Goal: Task Accomplishment & Management: Manage account settings

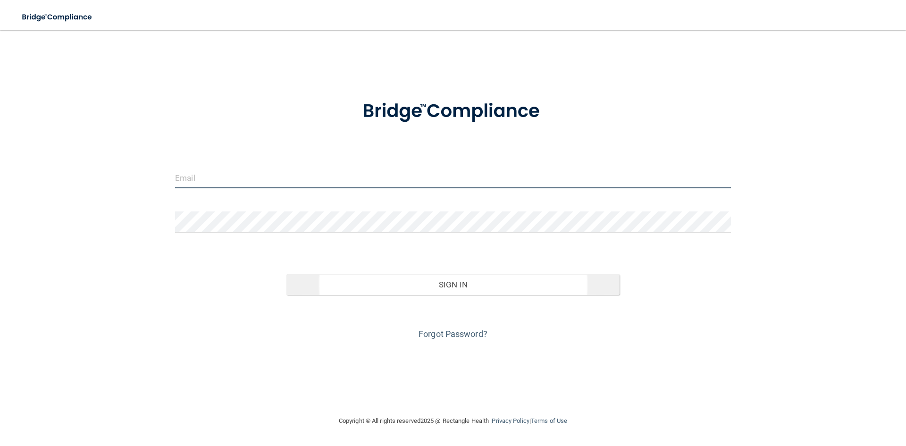
type input "[EMAIL_ADDRESS][DOMAIN_NAME]"
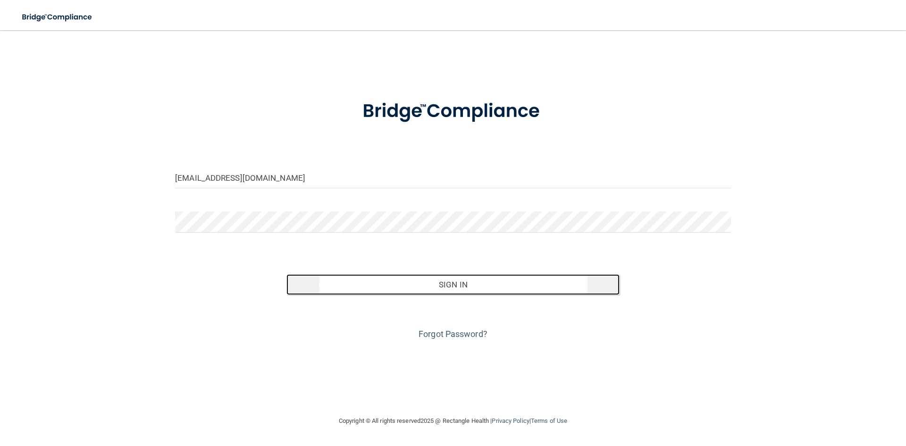
click at [471, 287] on button "Sign In" at bounding box center [453, 284] width 334 height 21
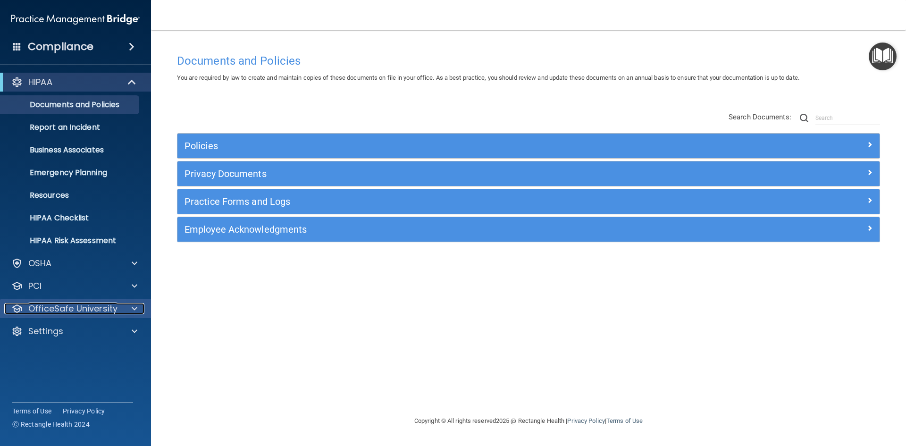
click at [134, 310] on span at bounding box center [135, 308] width 6 height 11
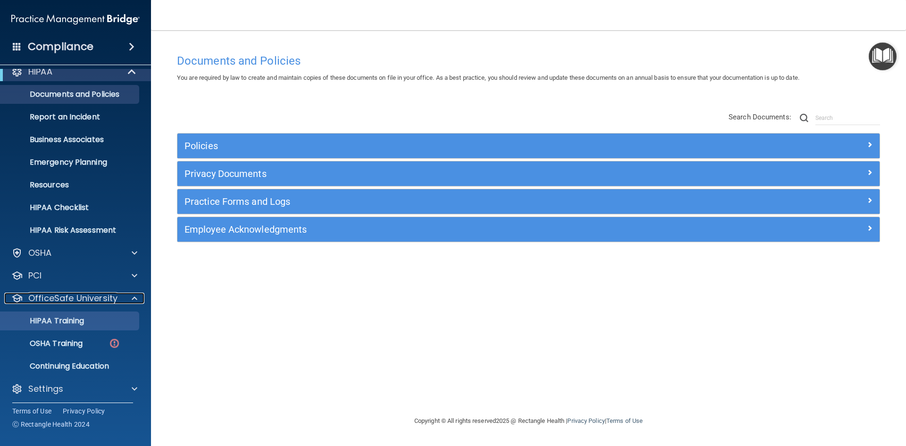
scroll to position [14, 0]
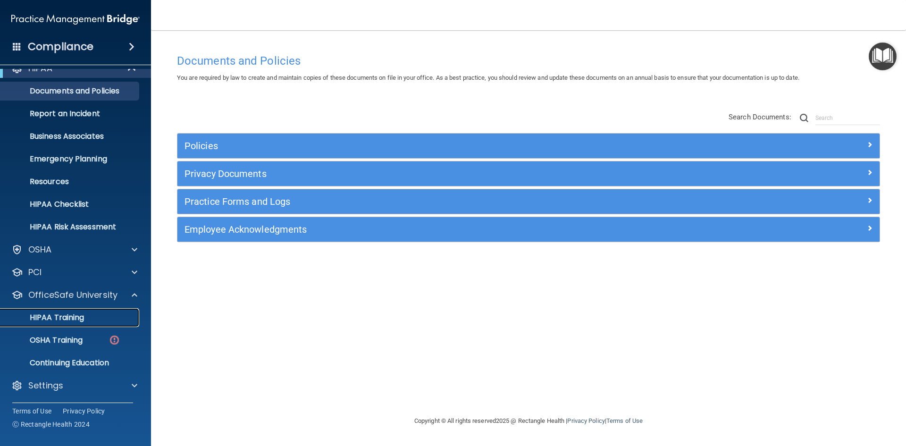
click at [86, 320] on div "HIPAA Training" at bounding box center [70, 317] width 129 height 9
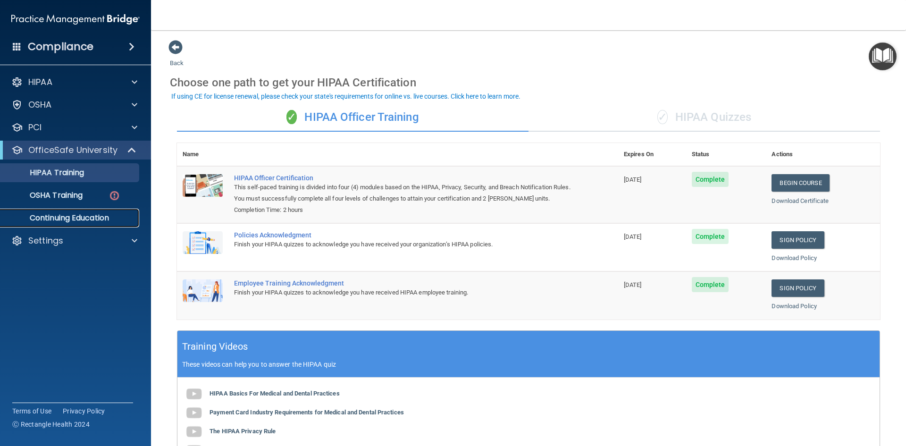
click at [96, 213] on p "Continuing Education" at bounding box center [70, 217] width 129 height 9
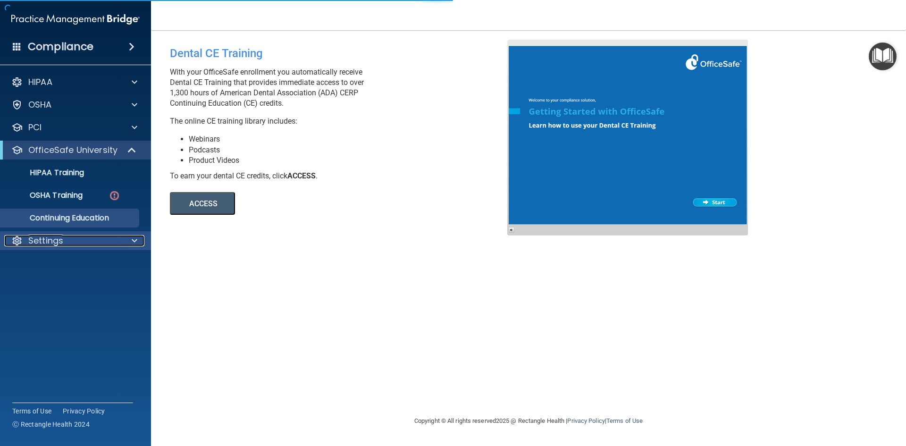
click at [130, 241] on div at bounding box center [133, 240] width 24 height 11
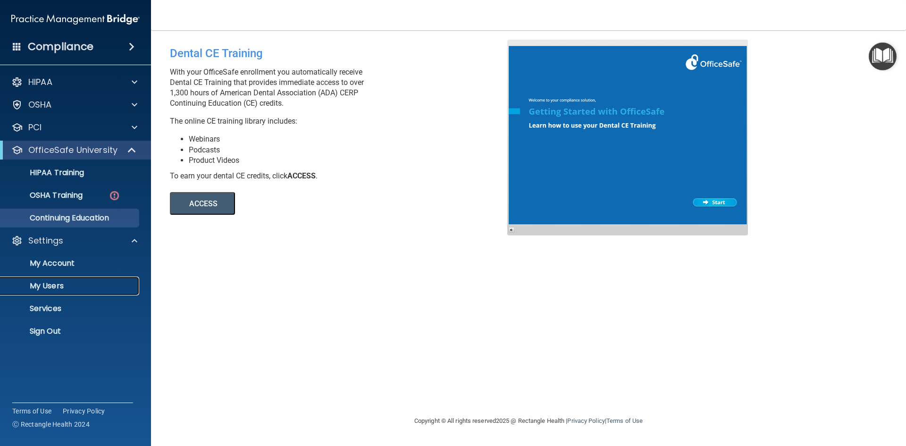
click at [73, 283] on p "My Users" at bounding box center [70, 285] width 129 height 9
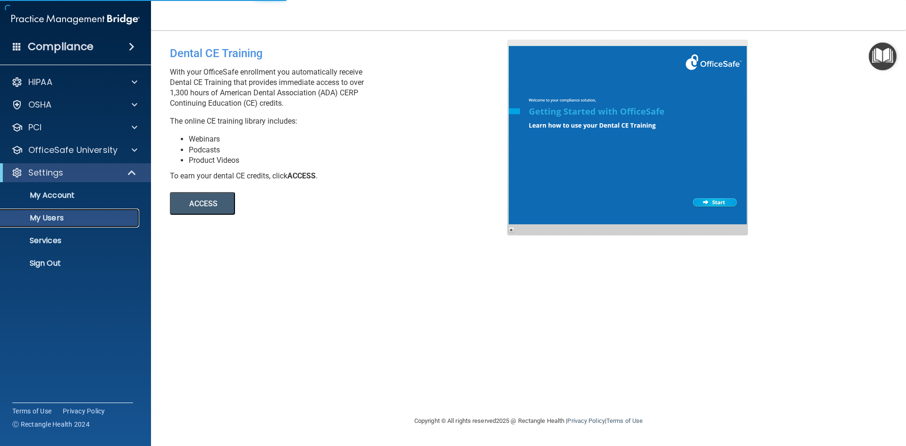
select select "20"
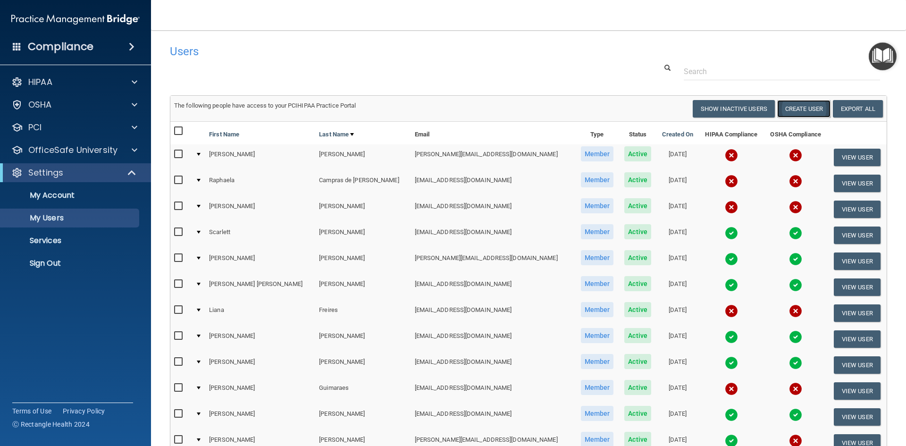
click at [803, 107] on button "Create User" at bounding box center [803, 108] width 53 height 17
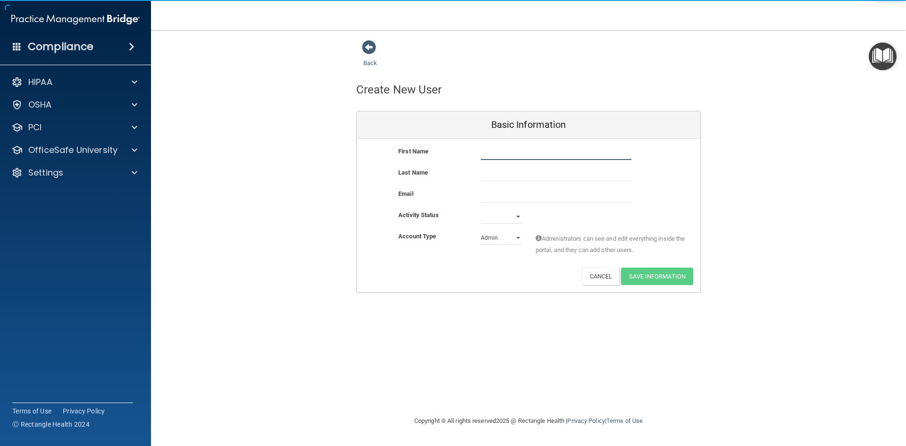
click at [494, 151] on input "text" at bounding box center [556, 153] width 151 height 14
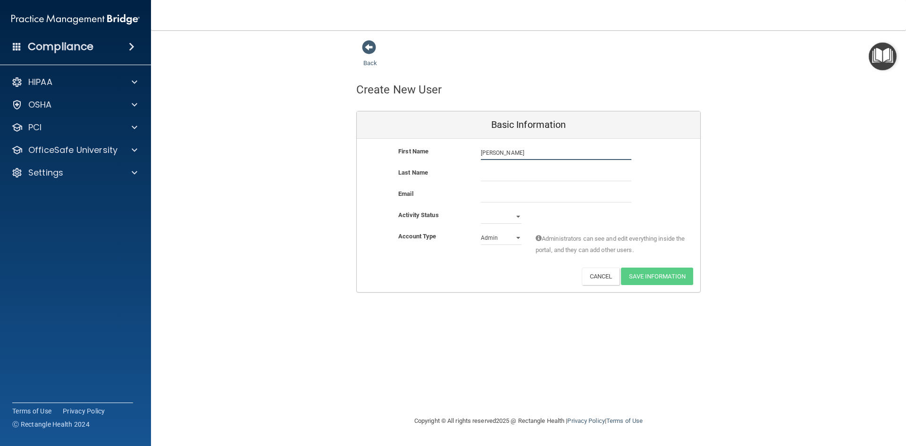
type input "[PERSON_NAME]"
click at [485, 169] on input "text" at bounding box center [556, 174] width 151 height 14
type input "[PERSON_NAME]"
click at [492, 198] on input "email" at bounding box center [556, 195] width 151 height 14
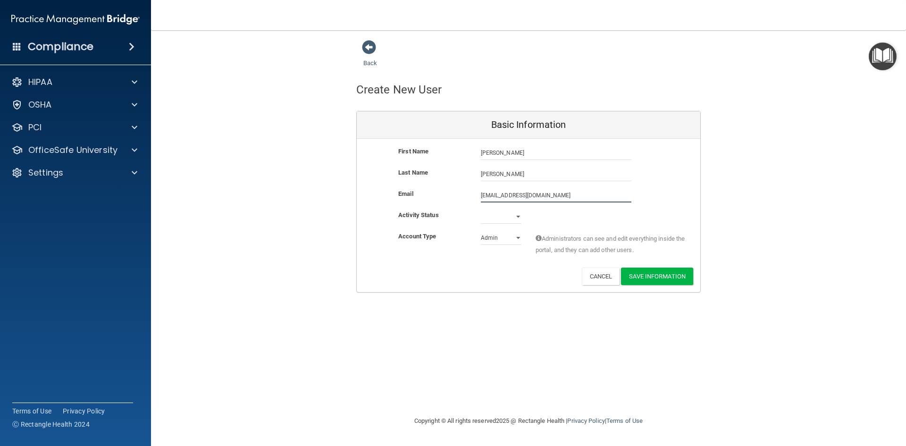
type input "[EMAIL_ADDRESS][DOMAIN_NAME]"
click at [515, 217] on select "Active Inactive" at bounding box center [501, 217] width 41 height 14
select select "active"
click at [481, 210] on select "Active Inactive" at bounding box center [501, 217] width 41 height 14
click at [519, 237] on select "Admin Member" at bounding box center [501, 238] width 41 height 14
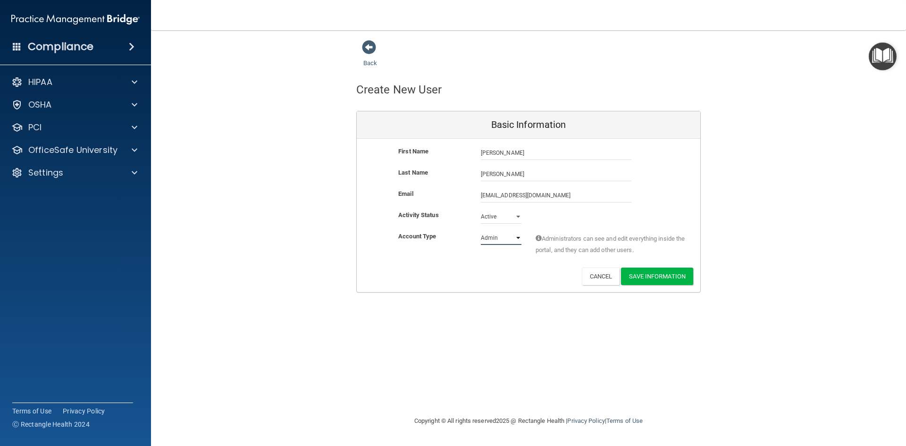
select select "practice_member"
click at [481, 231] on select "Admin Member" at bounding box center [501, 238] width 41 height 14
click at [650, 274] on button "Save Information" at bounding box center [657, 276] width 72 height 17
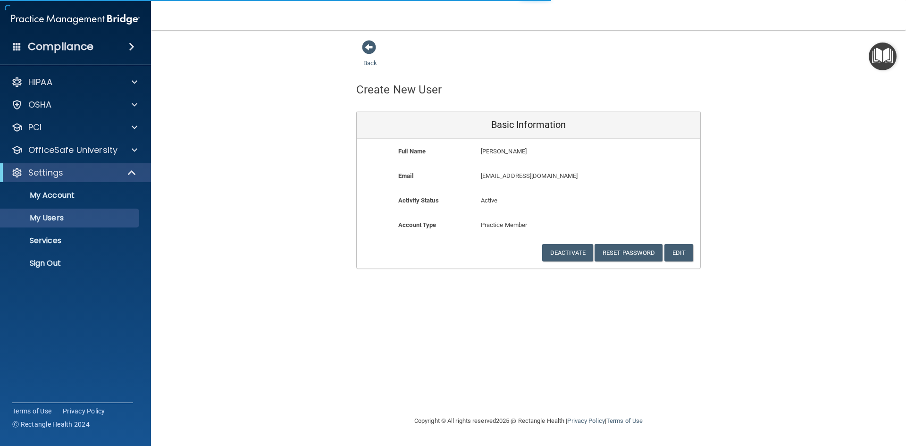
select select "20"
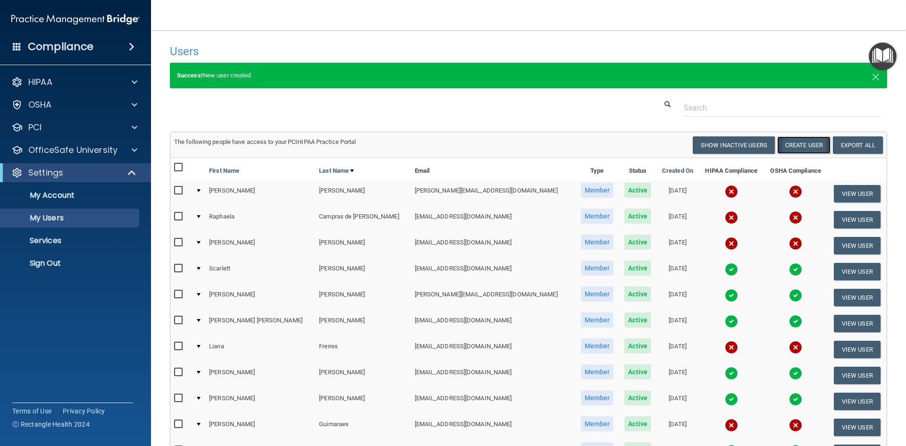
click at [805, 145] on button "Create User" at bounding box center [803, 144] width 53 height 17
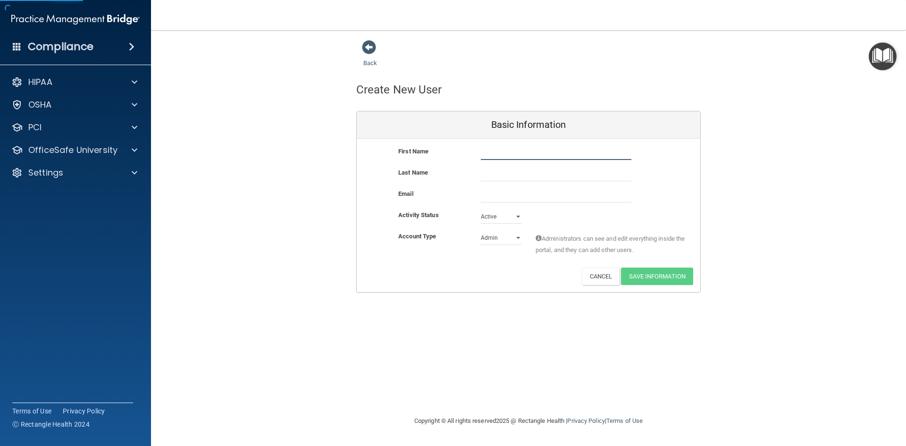
click at [501, 154] on input "text" at bounding box center [556, 153] width 151 height 14
type input "[PERSON_NAME]"
click at [503, 174] on input "text" at bounding box center [556, 174] width 151 height 14
type input "[PERSON_NAME]"
click at [508, 197] on input "email" at bounding box center [556, 195] width 151 height 14
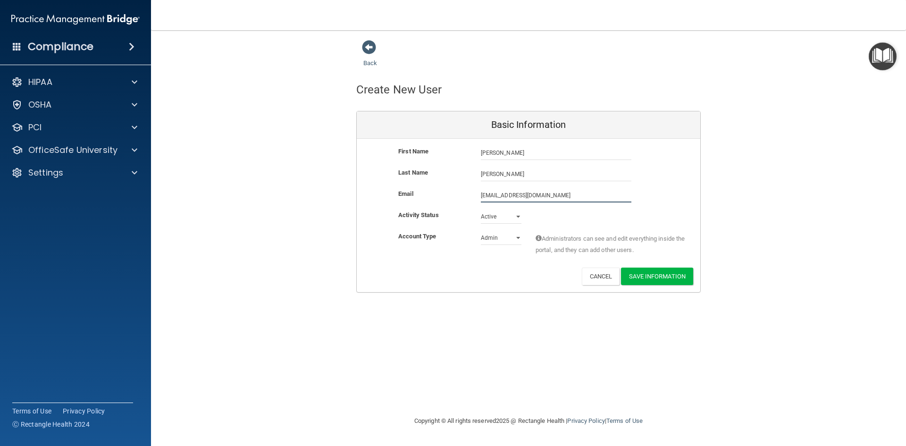
click at [484, 194] on input "[EMAIL_ADDRESS][DOMAIN_NAME]" at bounding box center [556, 195] width 151 height 14
type input "[EMAIL_ADDRESS][DOMAIN_NAME]"
click at [517, 237] on select "Admin Member" at bounding box center [501, 240] width 41 height 14
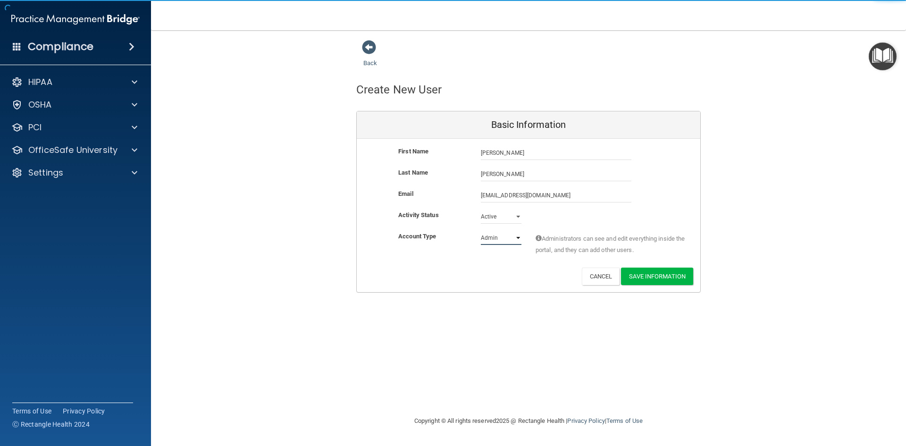
select select "practice_member"
click at [481, 231] on select "Admin Member" at bounding box center [501, 238] width 41 height 14
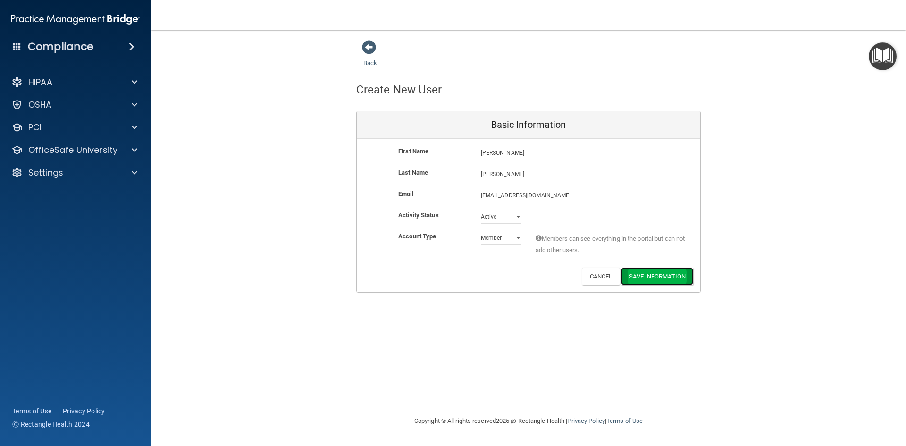
click at [650, 276] on button "Save Information" at bounding box center [657, 276] width 72 height 17
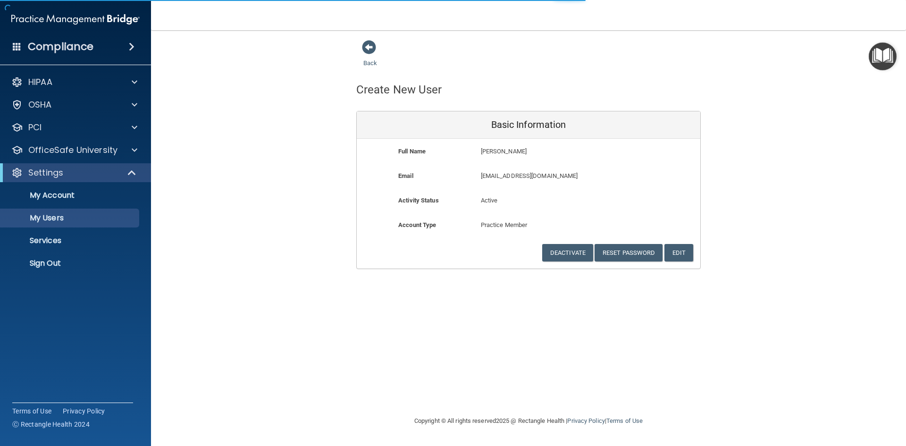
select select "20"
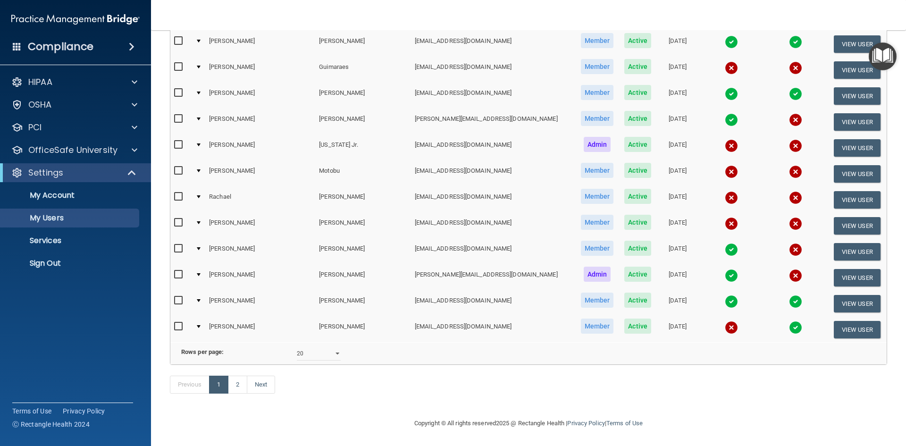
scroll to position [371, 0]
click at [336, 346] on select "10 20 30 40 all" at bounding box center [319, 353] width 44 height 14
click at [264, 381] on link "Next" at bounding box center [261, 385] width 28 height 18
select select "20"
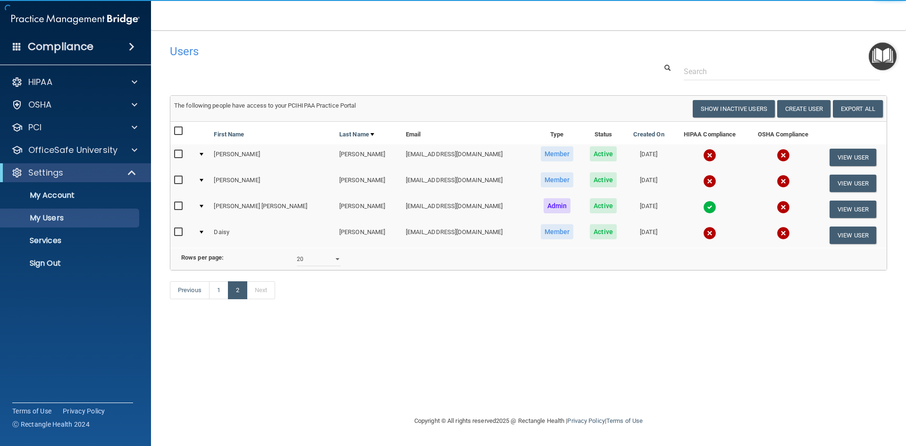
click at [180, 155] on input "checkbox" at bounding box center [179, 155] width 11 height 8
checkbox input "true"
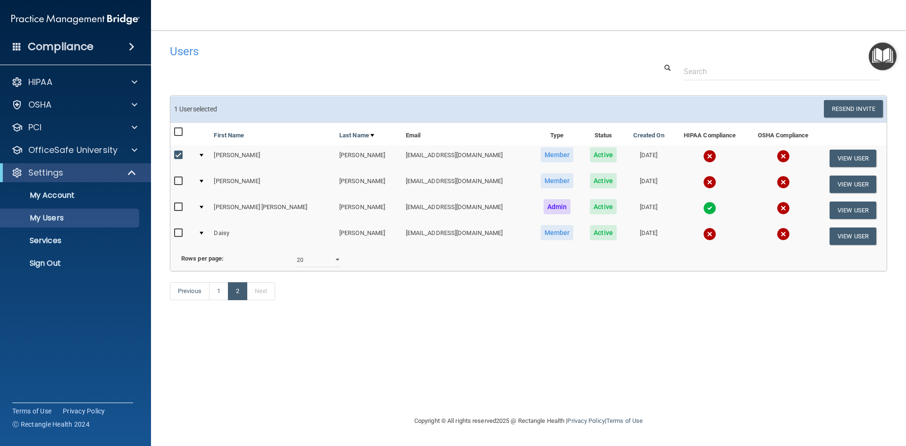
click at [178, 180] on input "checkbox" at bounding box center [179, 181] width 11 height 8
checkbox input "true"
click at [863, 107] on button "Resend Invite" at bounding box center [853, 108] width 59 height 17
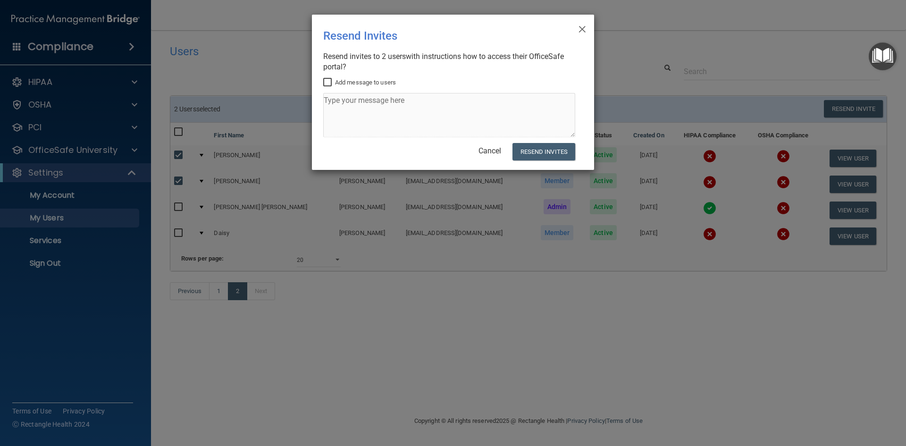
click at [327, 81] on input "Add message to users" at bounding box center [328, 83] width 11 height 8
checkbox input "true"
click at [344, 101] on textarea at bounding box center [449, 115] width 252 height 44
paste textarea "Good morning! I'm sending you the annual courses to complete."
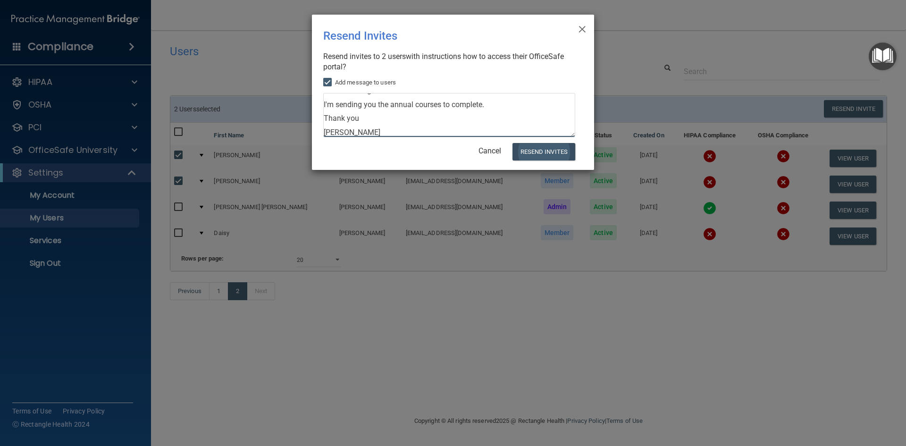
type textarea "Good morning! I'm sending you the annual courses to complete. Thank you [PERSON…"
click at [538, 152] on button "Resend Invites" at bounding box center [543, 151] width 63 height 17
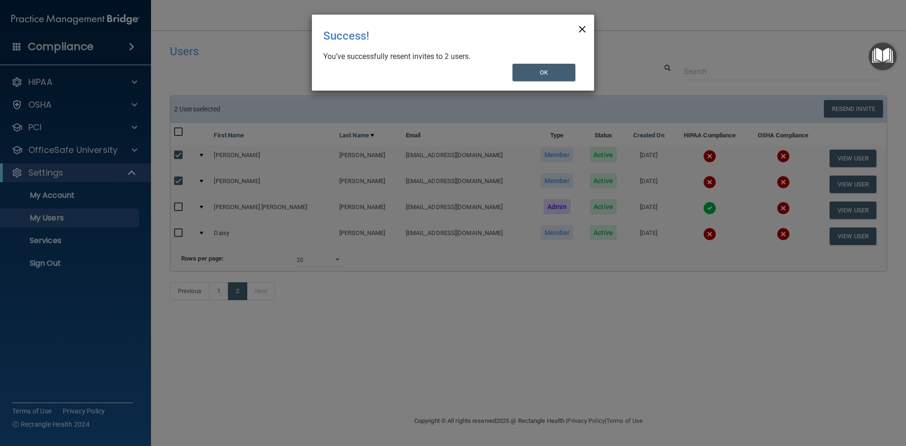
click at [582, 25] on span "×" at bounding box center [582, 27] width 8 height 19
